Goal: Information Seeking & Learning: Learn about a topic

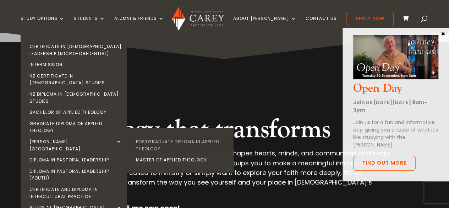
click at [160, 136] on link "Postgraduate Diploma in Applied Theology" at bounding box center [182, 145] width 106 height 18
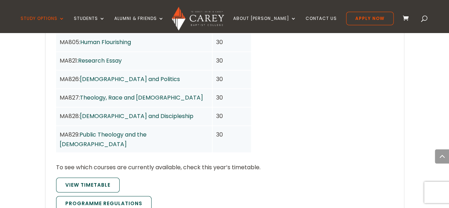
scroll to position [645, 0]
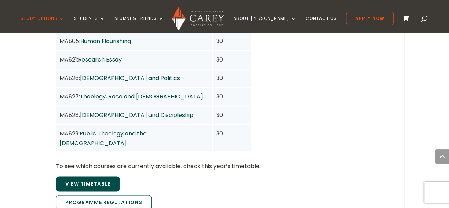
click at [110, 176] on link "View Timetable" at bounding box center [88, 183] width 64 height 15
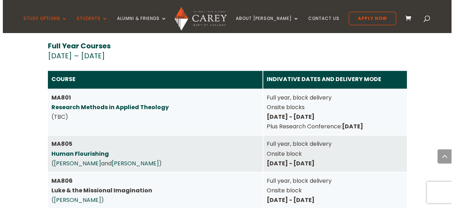
scroll to position [3131, 0]
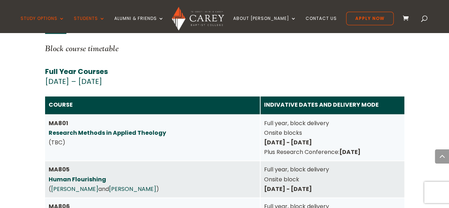
click at [97, 175] on link "Human Flourishing" at bounding box center [77, 179] width 57 height 8
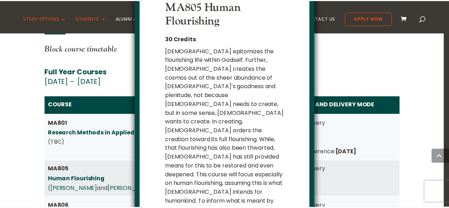
scroll to position [46, 0]
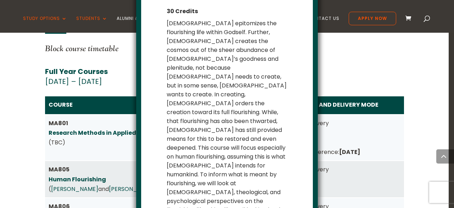
click at [87, 145] on div "MA805 Human Flourishing 30 Credits x Close" at bounding box center [227, 104] width 454 height 208
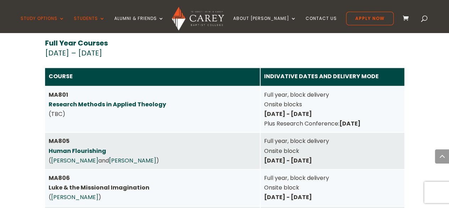
scroll to position [3186, 0]
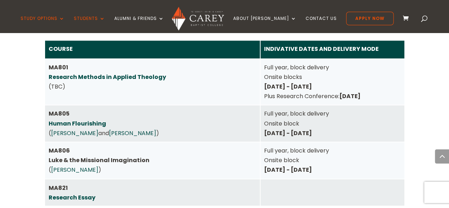
click at [75, 193] on link "Research Essay" at bounding box center [72, 197] width 47 height 8
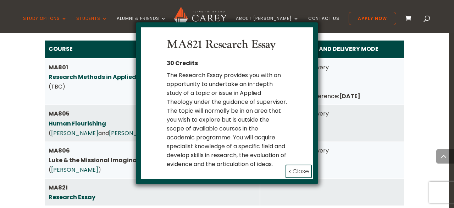
click at [295, 173] on button "x Close" at bounding box center [299, 170] width 26 height 13
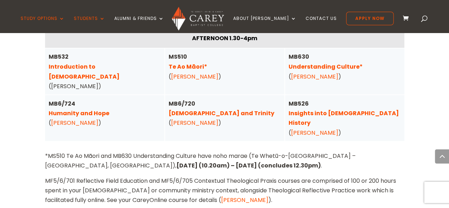
scroll to position [1956, 0]
